Goal: Information Seeking & Learning: Learn about a topic

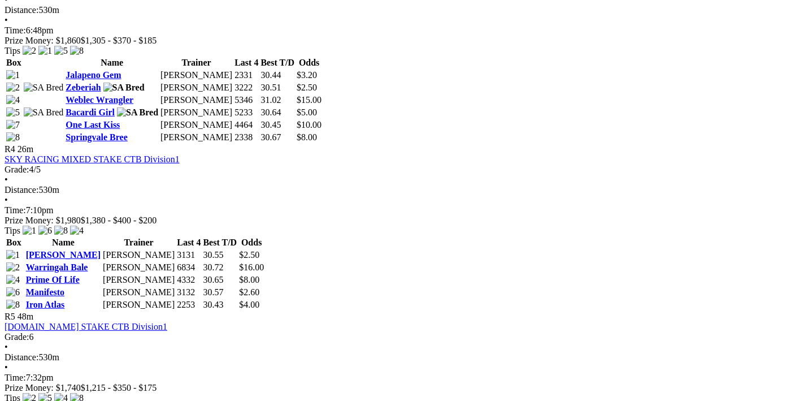
scroll to position [1142, 0]
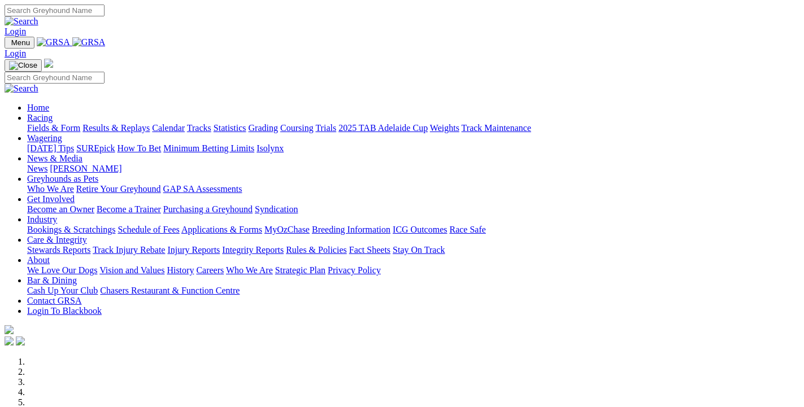
scroll to position [429, 0]
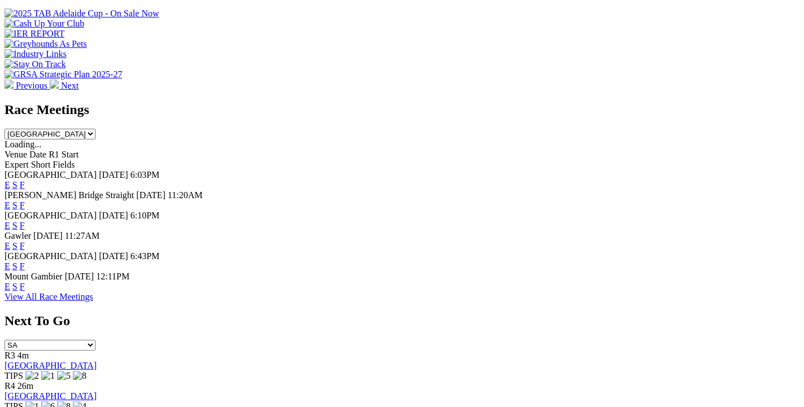
click at [25, 262] on link "F" at bounding box center [22, 267] width 5 height 10
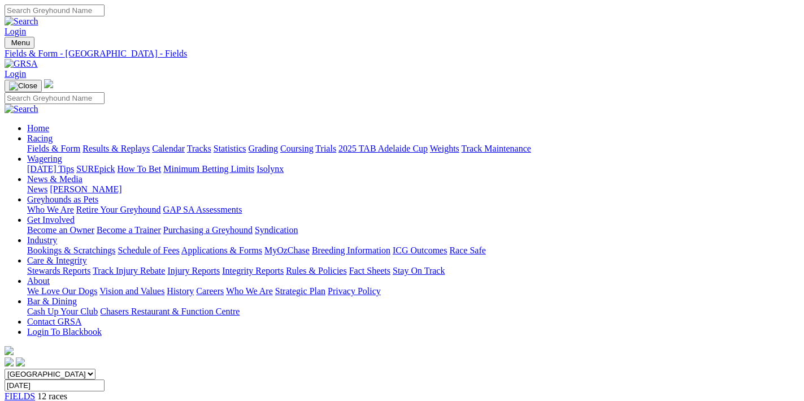
scroll to position [240, 0]
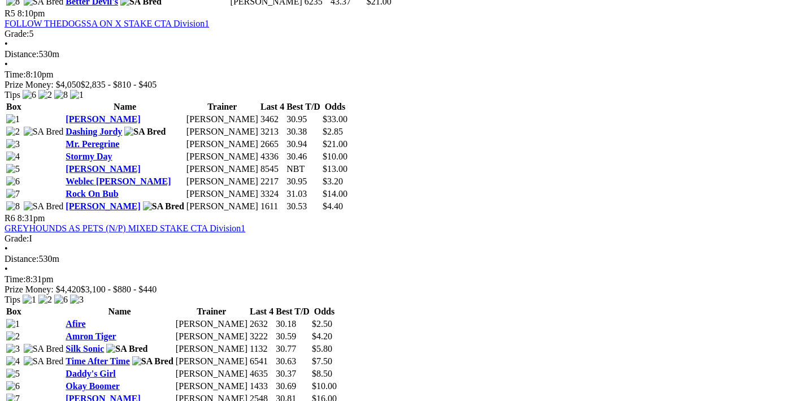
scroll to position [1503, 0]
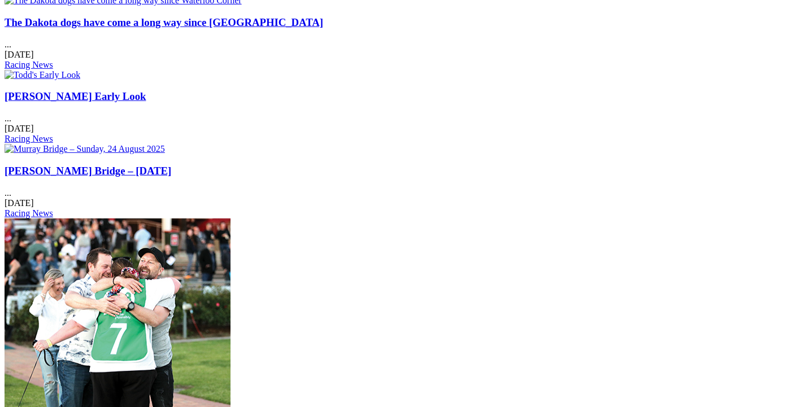
scroll to position [2444, 0]
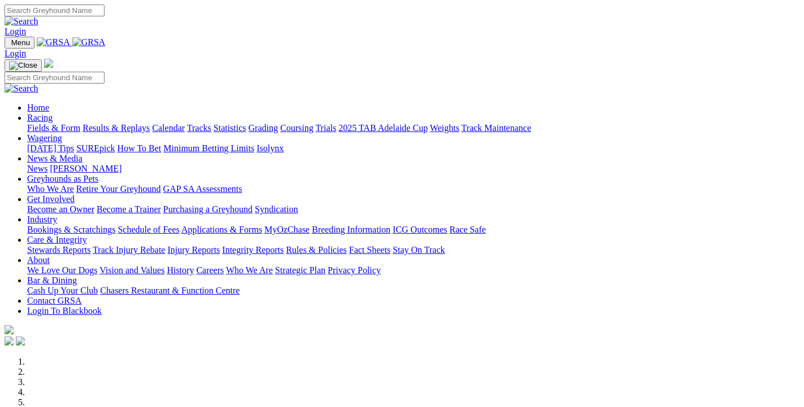
scroll to position [2444, 0]
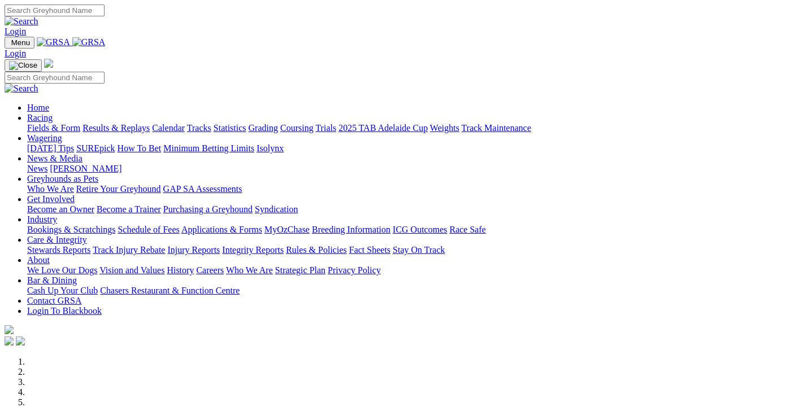
scroll to position [2444, 0]
